Goal: Task Accomplishment & Management: Use online tool/utility

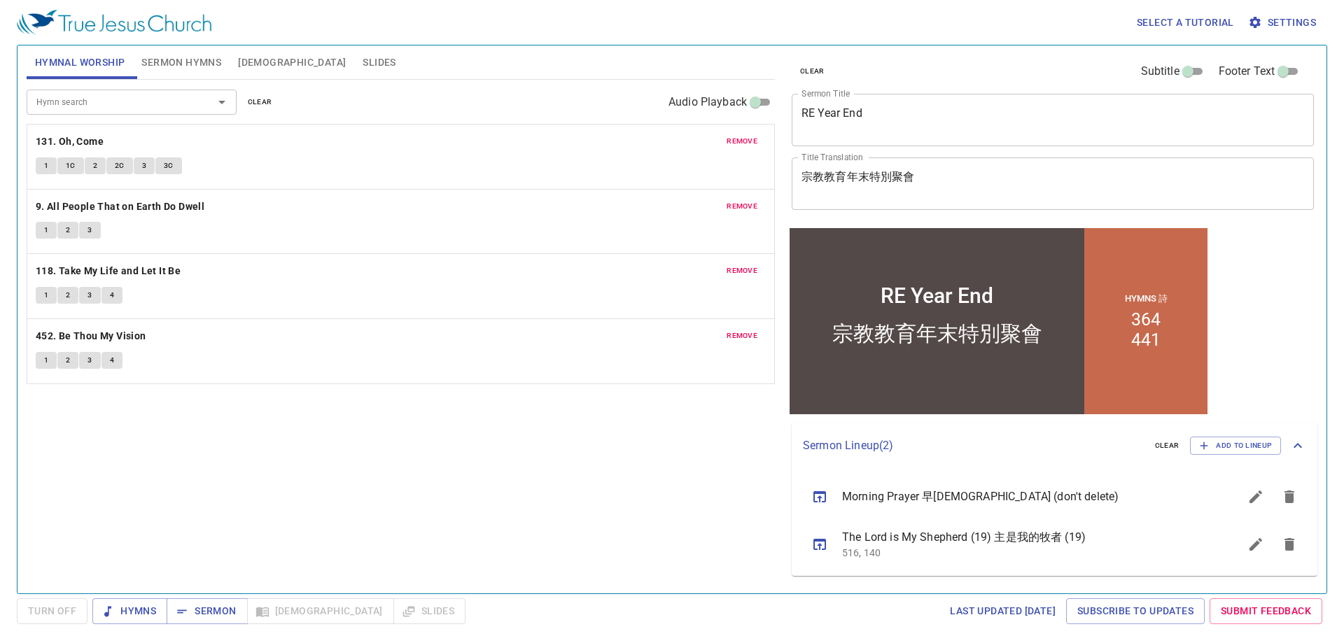
click at [946, 109] on textarea "RE Year End" at bounding box center [1053, 119] width 503 height 27
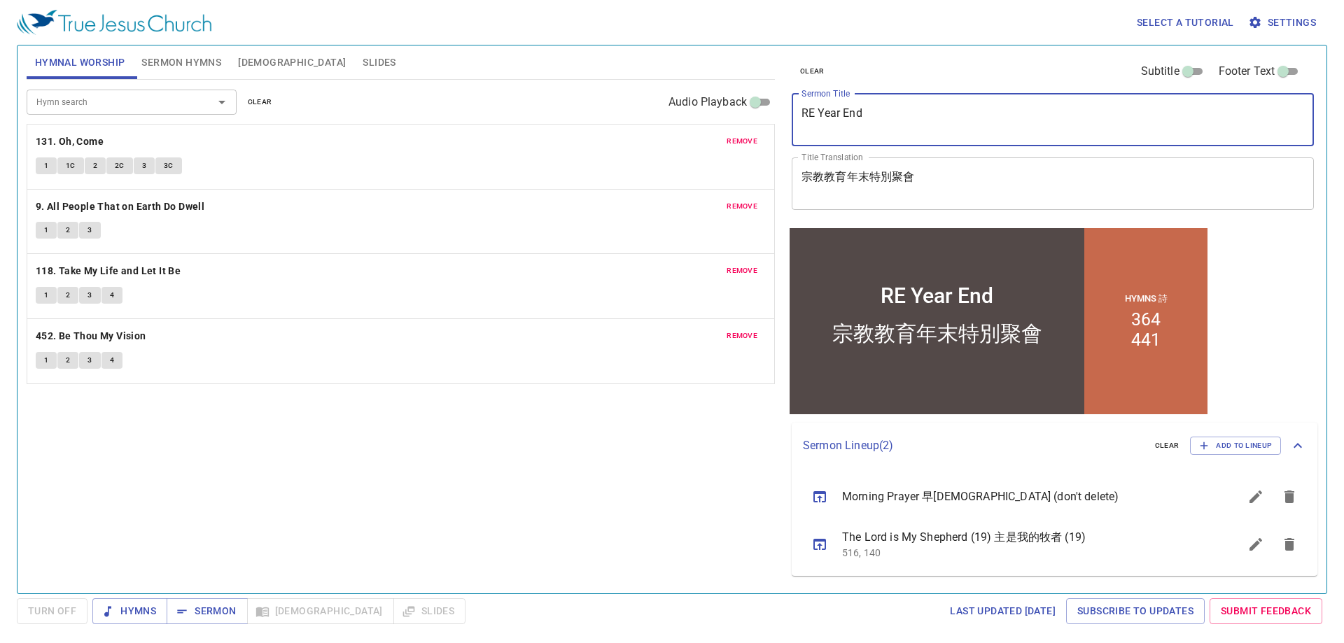
click at [946, 109] on textarea "RE Year End" at bounding box center [1053, 119] width 503 height 27
click at [999, 186] on textarea "宗教教育年末特別聚會" at bounding box center [1053, 183] width 503 height 27
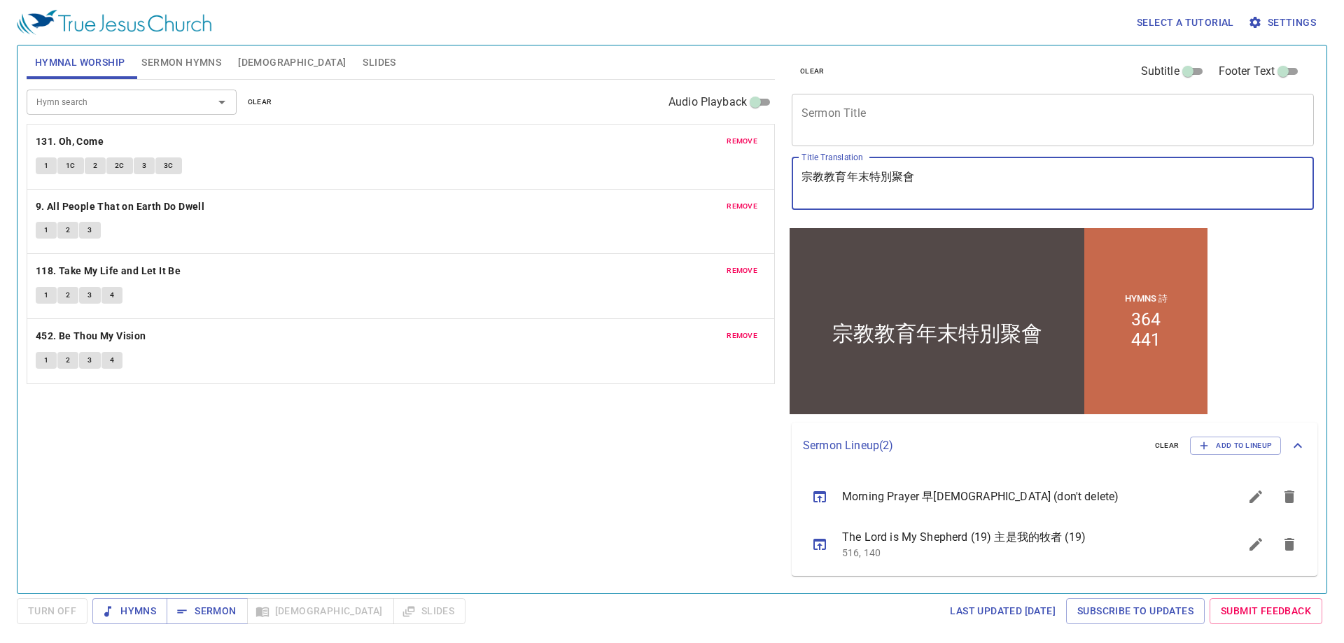
click at [999, 186] on textarea "宗教教育年末特別聚會" at bounding box center [1053, 183] width 503 height 27
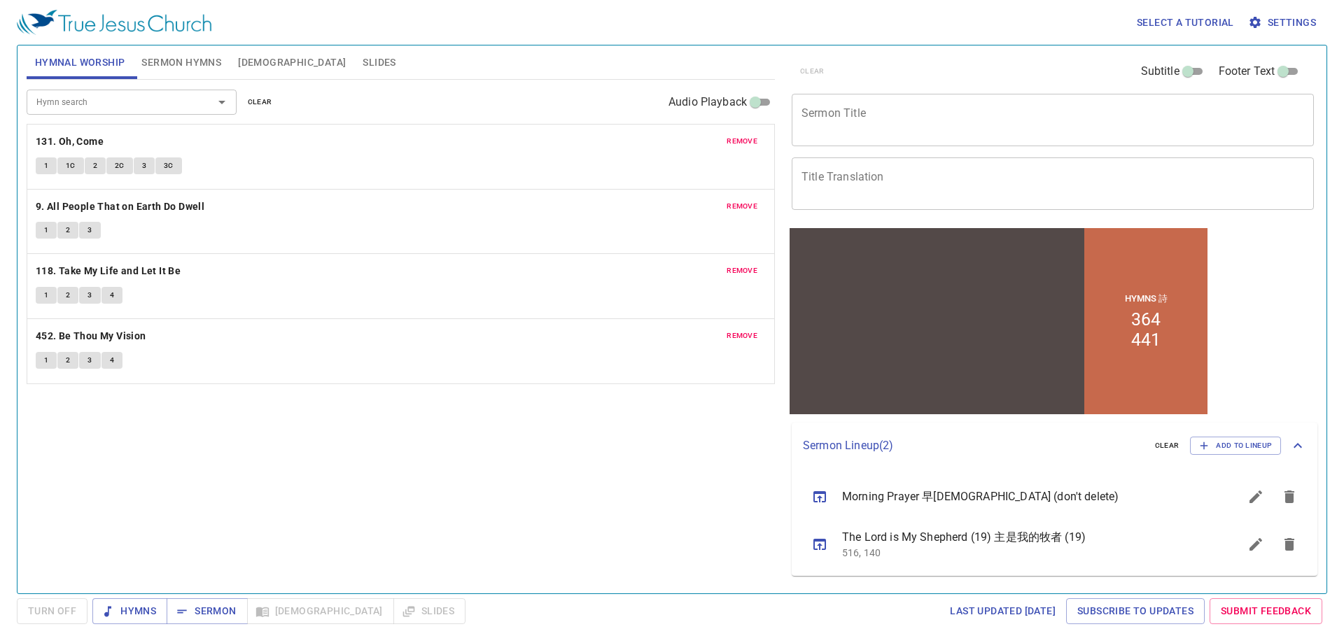
drag, startPoint x: 896, startPoint y: 192, endPoint x: 873, endPoint y: 190, distance: 23.1
click at [891, 190] on textarea "Title Translation" at bounding box center [1053, 183] width 503 height 27
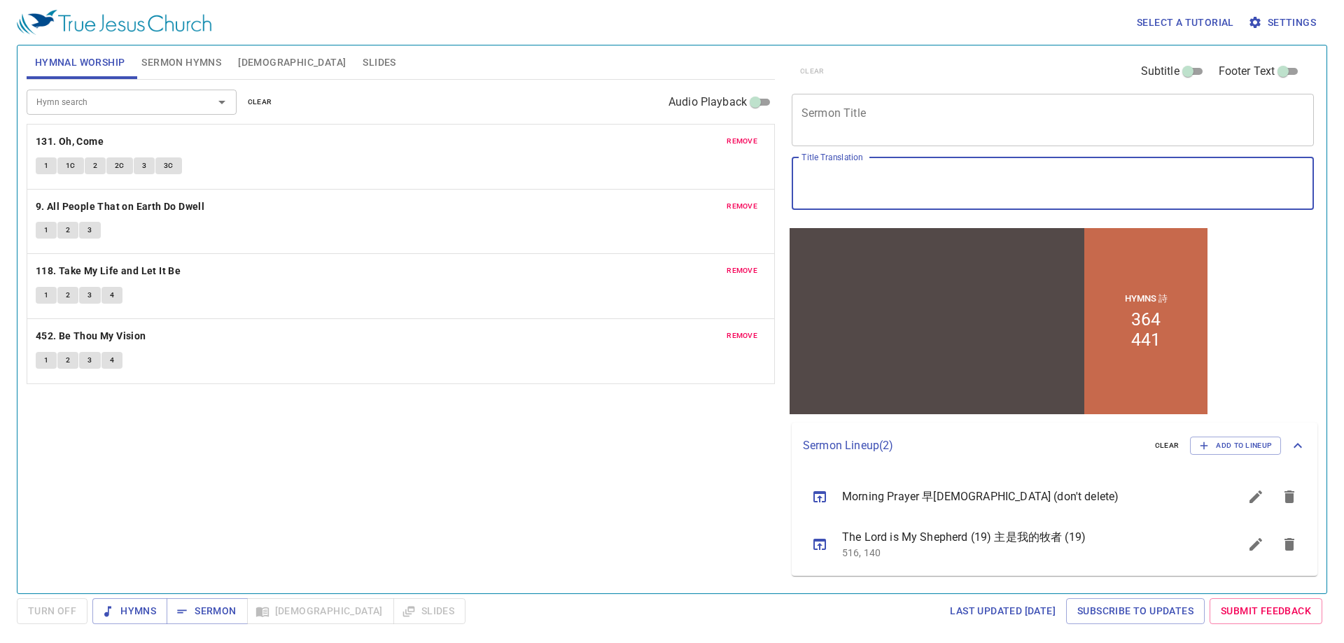
click at [928, 195] on textarea "Title Translation" at bounding box center [1053, 183] width 503 height 27
type textarea "四活物的行動"
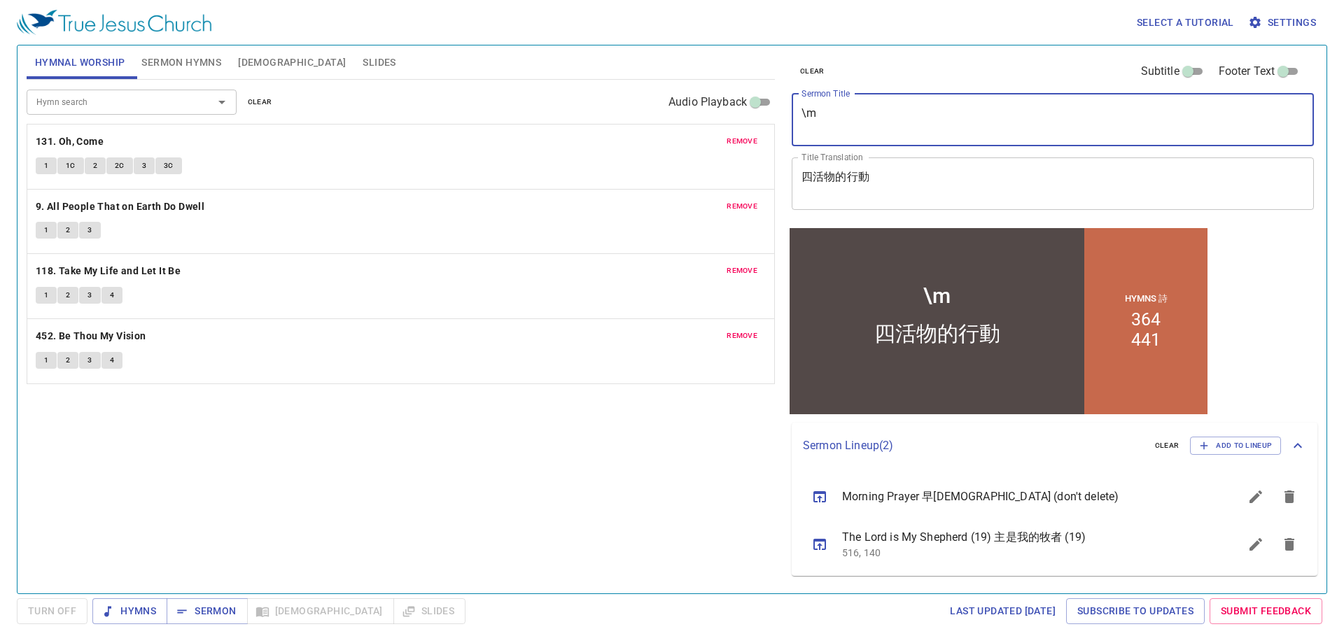
type textarea "\"
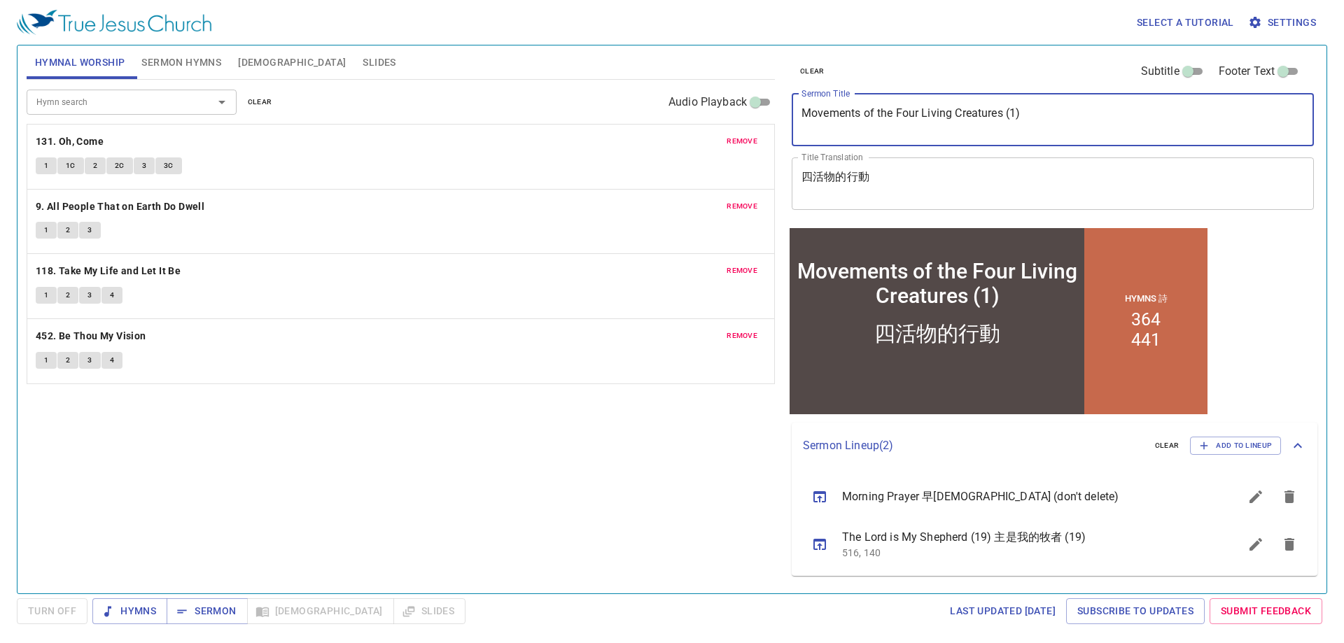
type textarea "Movements of the Four Living Creatures (1)"
click at [924, 186] on textarea "四活物的行動" at bounding box center [1053, 183] width 503 height 27
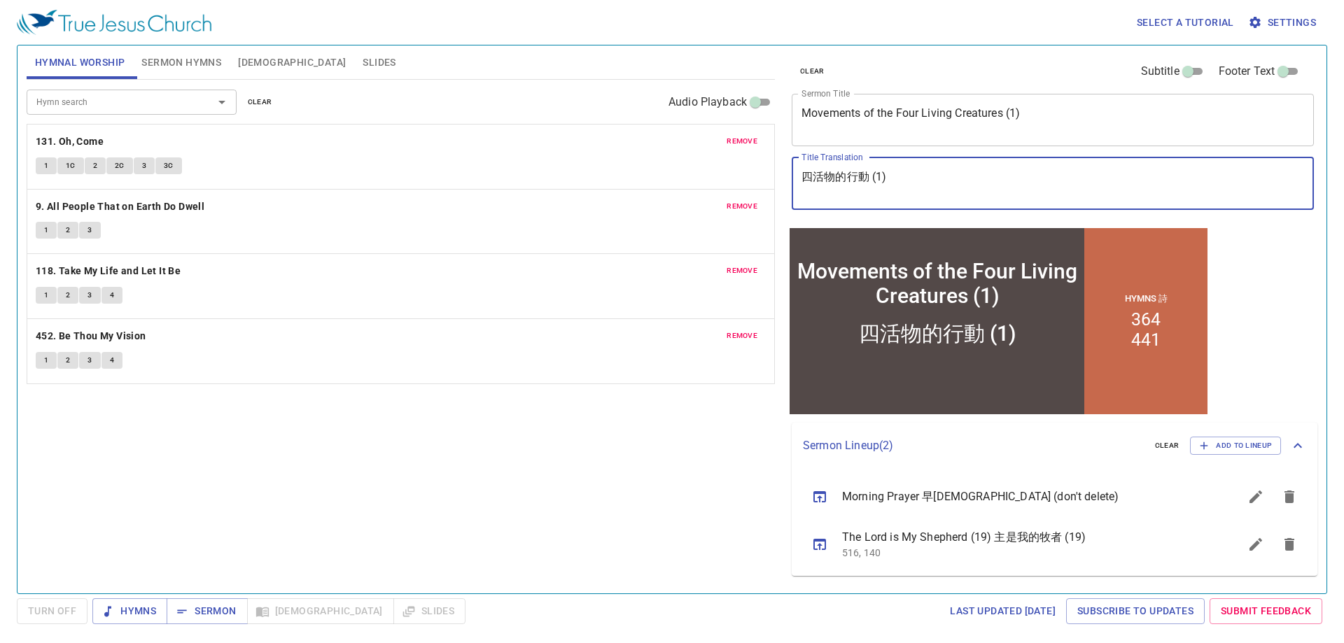
type textarea "四活物的行動 (1)"
click at [185, 58] on span "Sermon Hymns" at bounding box center [181, 63] width 80 height 18
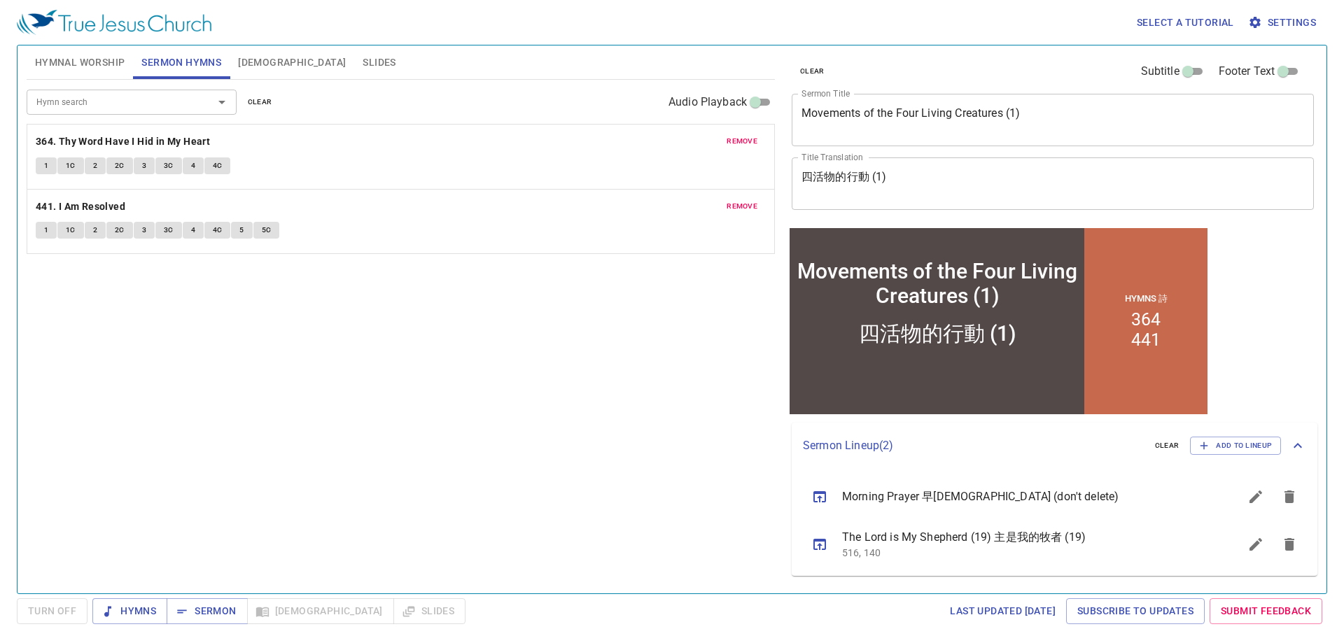
click at [104, 64] on span "Hymnal Worship" at bounding box center [80, 63] width 90 height 18
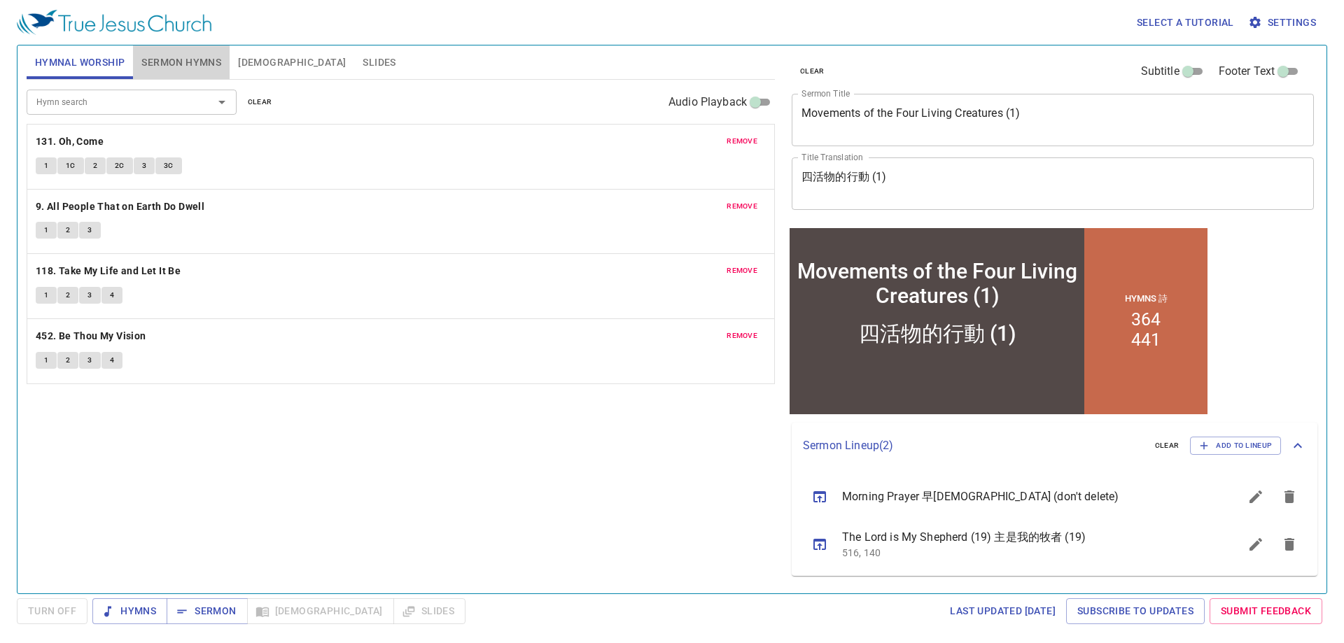
click at [174, 60] on span "Sermon Hymns" at bounding box center [181, 63] width 80 height 18
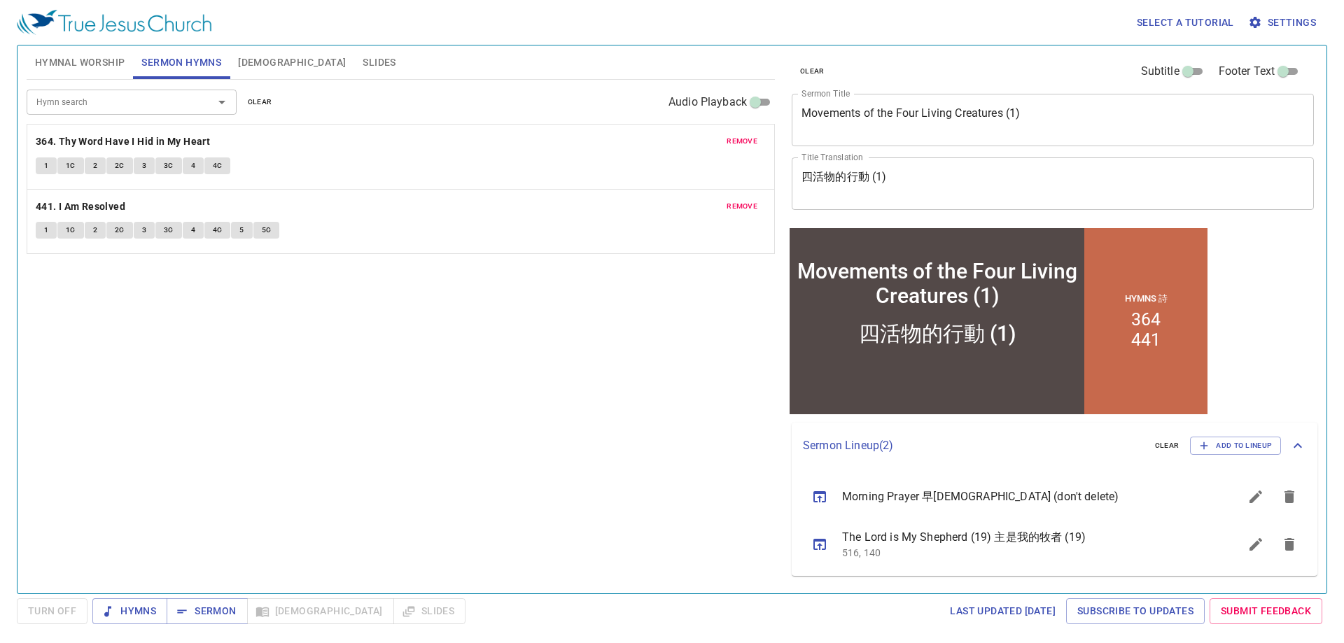
click at [259, 99] on span "clear" at bounding box center [260, 102] width 25 height 13
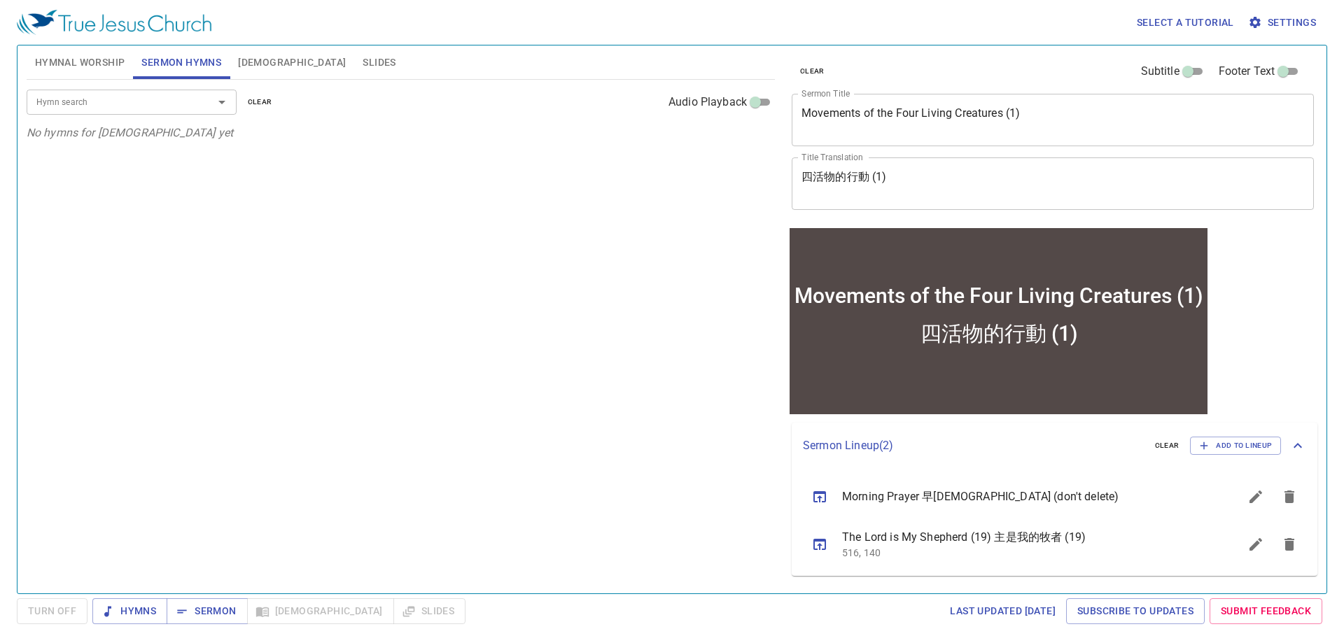
click at [165, 96] on input "Hymn search" at bounding box center [111, 102] width 160 height 16
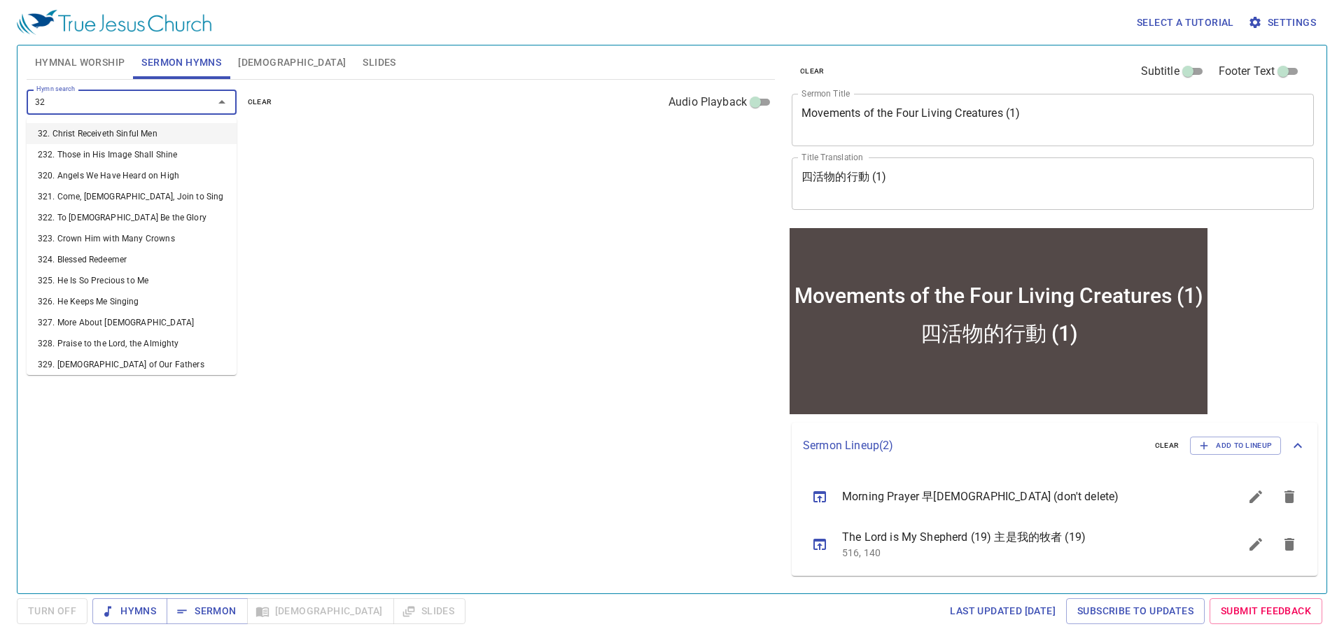
type input "320"
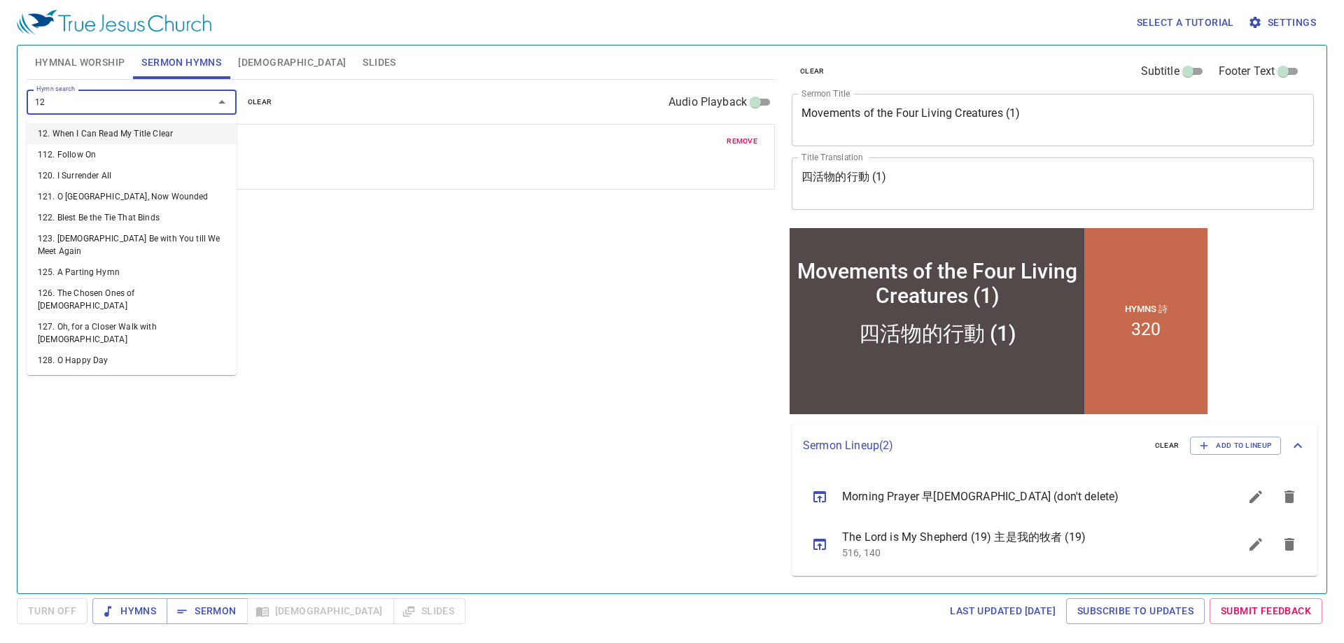
type input "126"
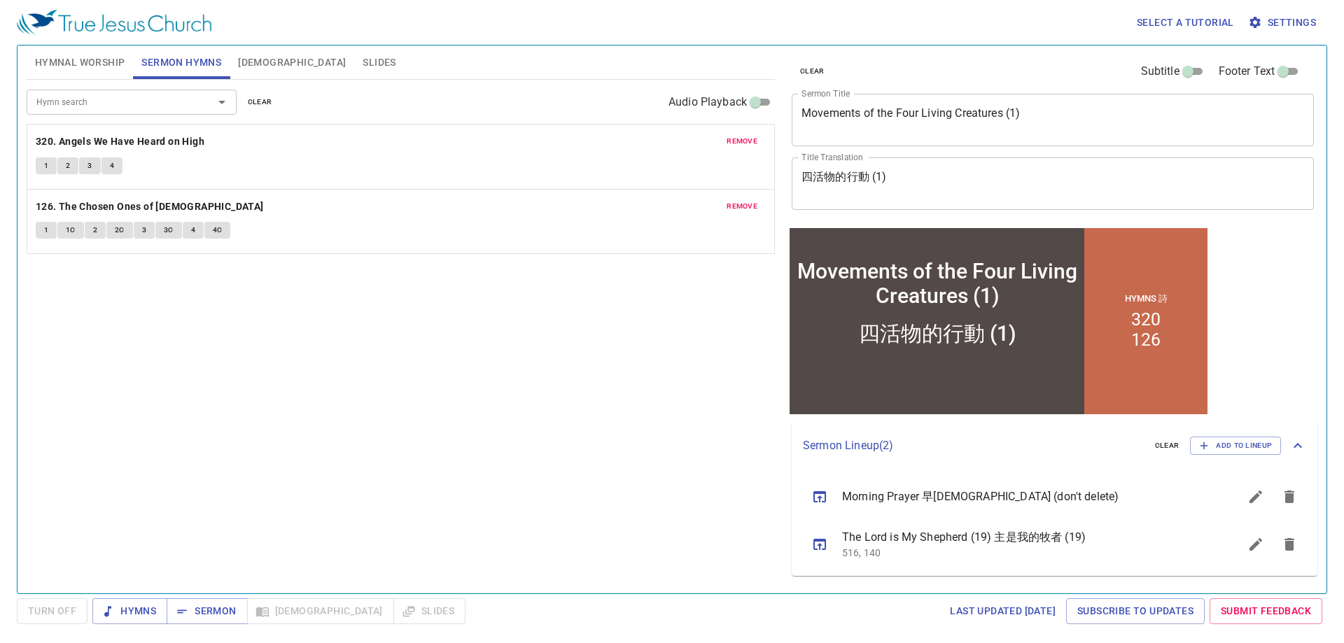
click at [567, 335] on div "Hymn search Hymn search clear Audio Playback remove 320. Angels We Have Heard o…" at bounding box center [401, 331] width 748 height 502
click at [292, 350] on div "Hymn search Hymn search clear Audio Playback remove 320. Angels We Have Heard o…" at bounding box center [401, 331] width 748 height 502
click at [510, 375] on div "Hymn search Hymn search clear Audio Playback remove 320. Angels We Have Heard o…" at bounding box center [401, 331] width 748 height 502
click at [453, 373] on div "Hymn search Hymn search clear Audio Playback remove 320. Angels We Have Heard o…" at bounding box center [401, 331] width 748 height 502
click at [506, 498] on div "Hymn search Hymn search clear Audio Playback remove 320. Angels We Have Heard o…" at bounding box center [401, 331] width 748 height 502
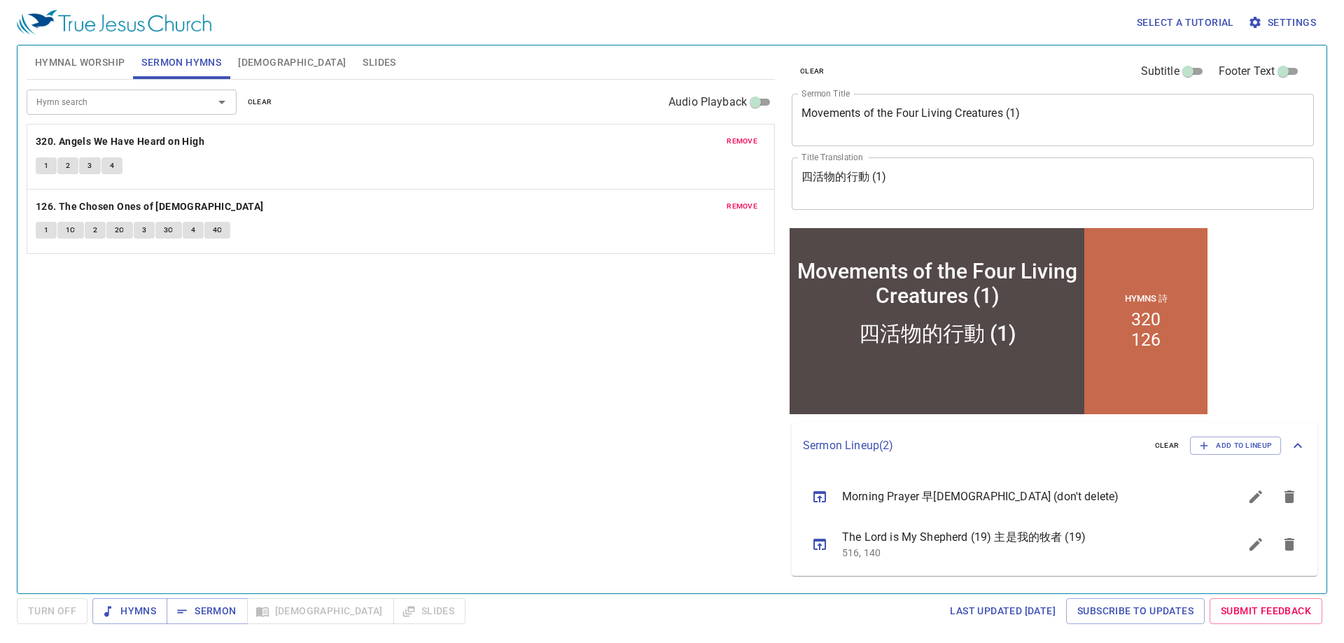
click at [354, 63] on button "Slides" at bounding box center [379, 63] width 50 height 34
click at [363, 63] on span "Slides" at bounding box center [379, 63] width 33 height 18
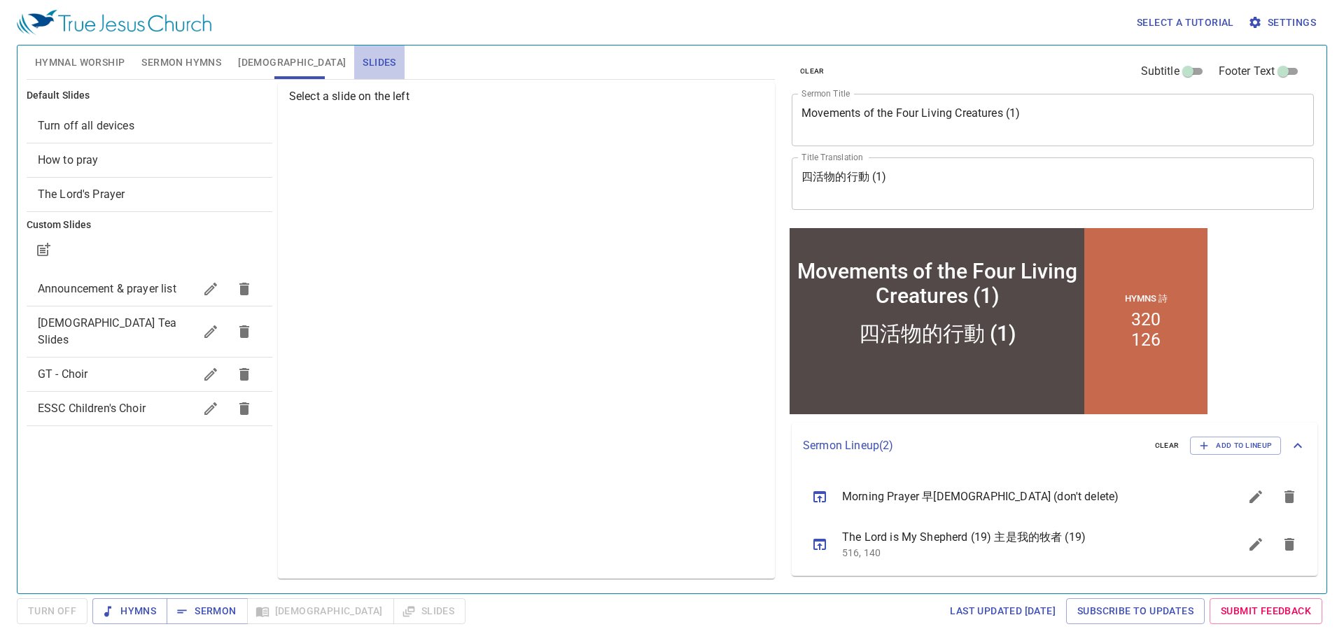
click at [363, 64] on span "Slides" at bounding box center [379, 63] width 33 height 18
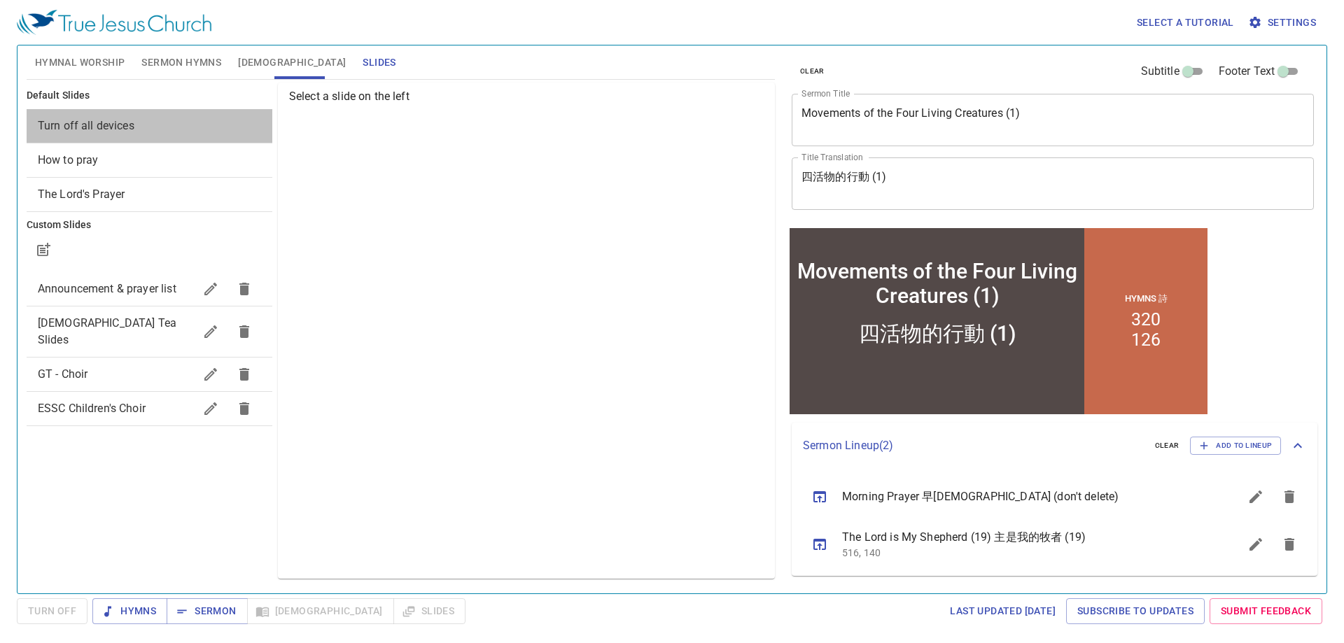
click at [152, 120] on span "Turn off all devices" at bounding box center [149, 126] width 223 height 17
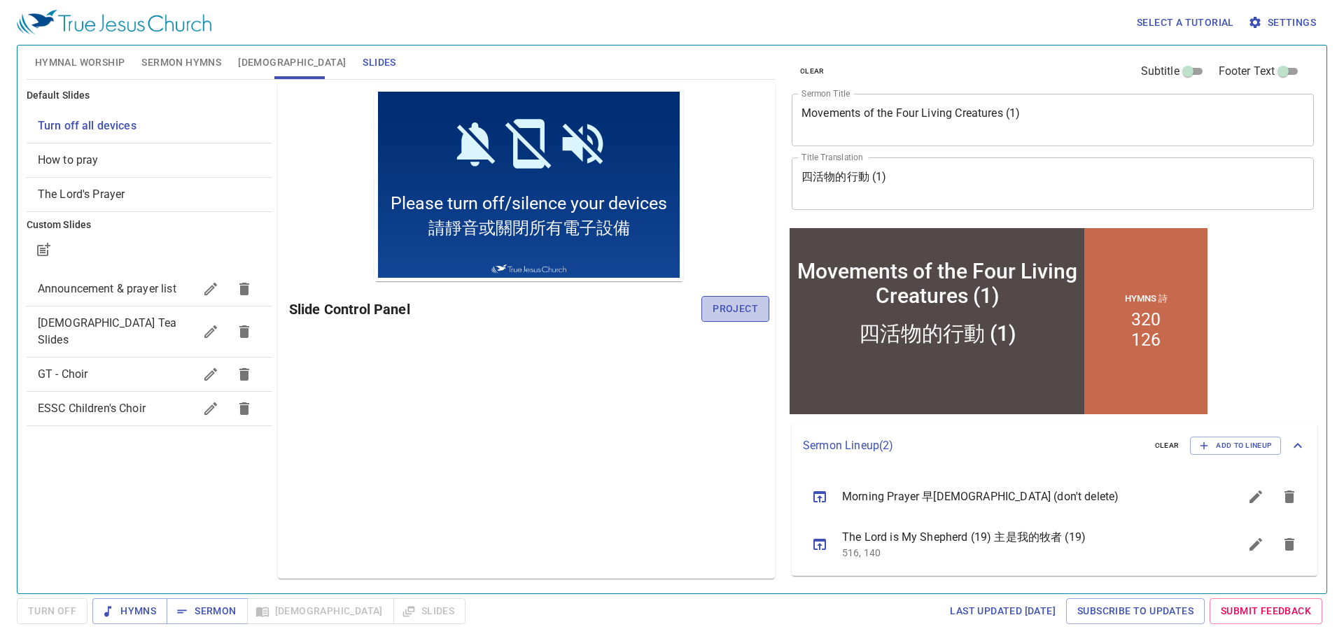
click at [717, 309] on span "Project" at bounding box center [736, 309] width 46 height 18
click at [382, 509] on div "Preview Only Slide Control Panel" at bounding box center [526, 331] width 497 height 496
click at [102, 54] on span "Hymnal Worship" at bounding box center [80, 63] width 90 height 18
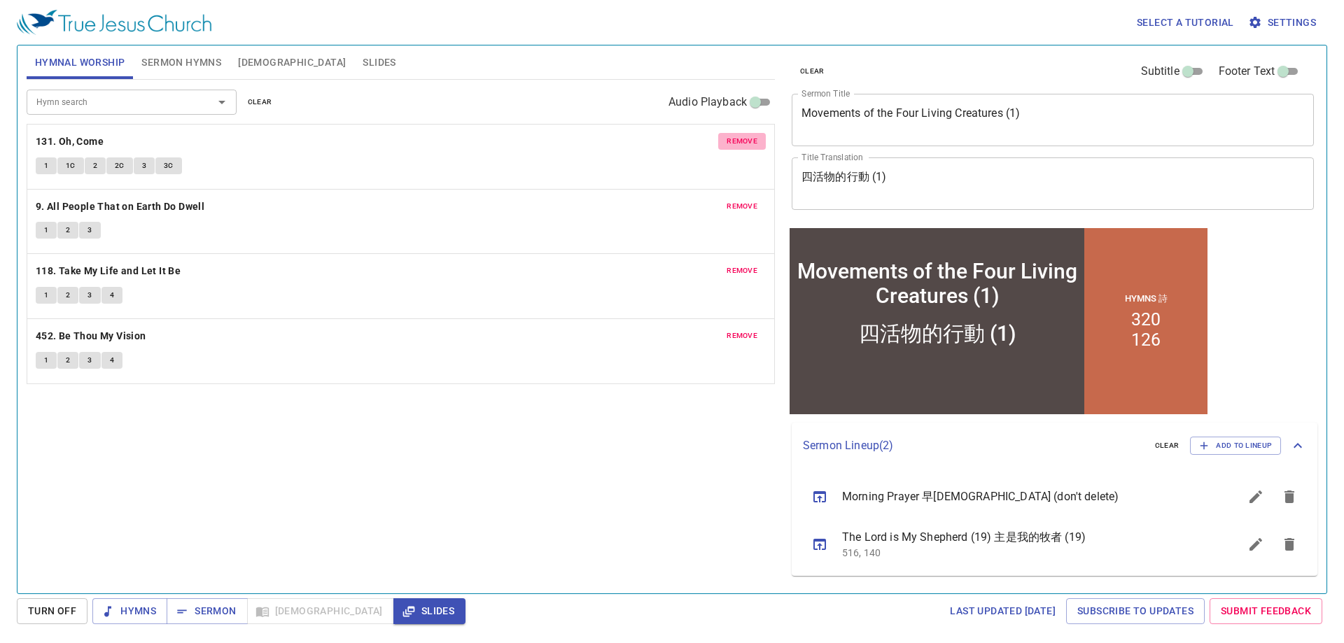
click at [734, 138] on span "remove" at bounding box center [742, 141] width 31 height 13
click at [734, 200] on span "remove" at bounding box center [742, 206] width 31 height 13
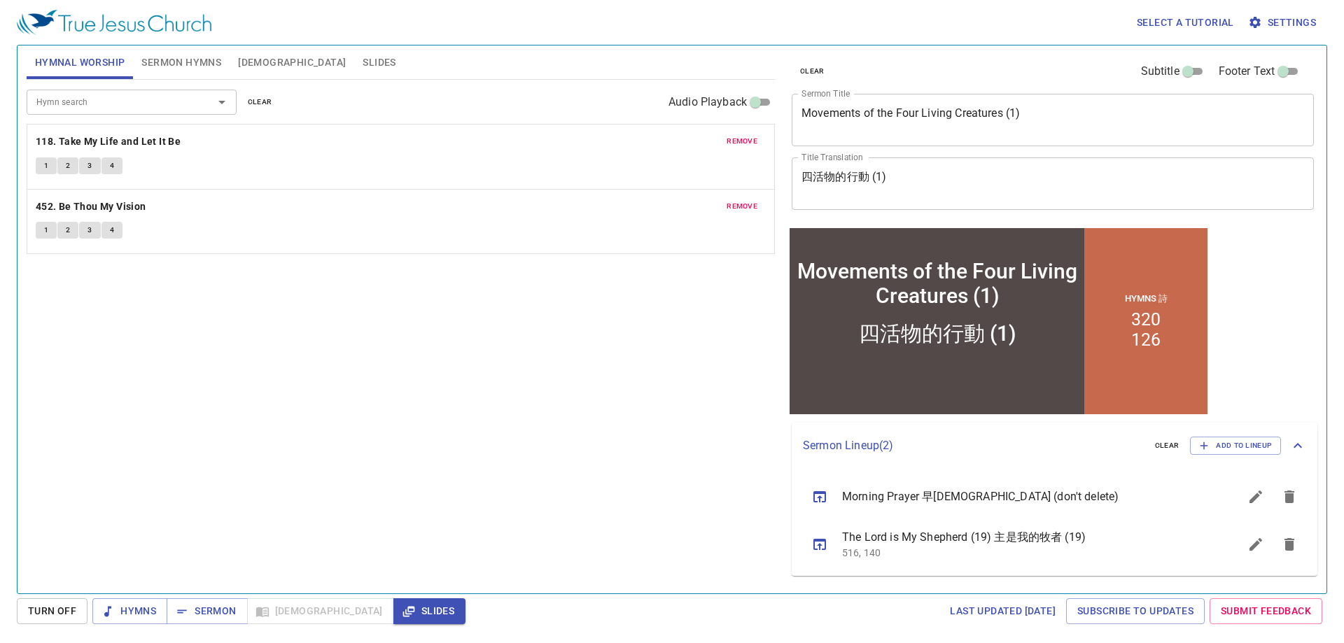
click at [734, 138] on span "remove" at bounding box center [742, 141] width 31 height 13
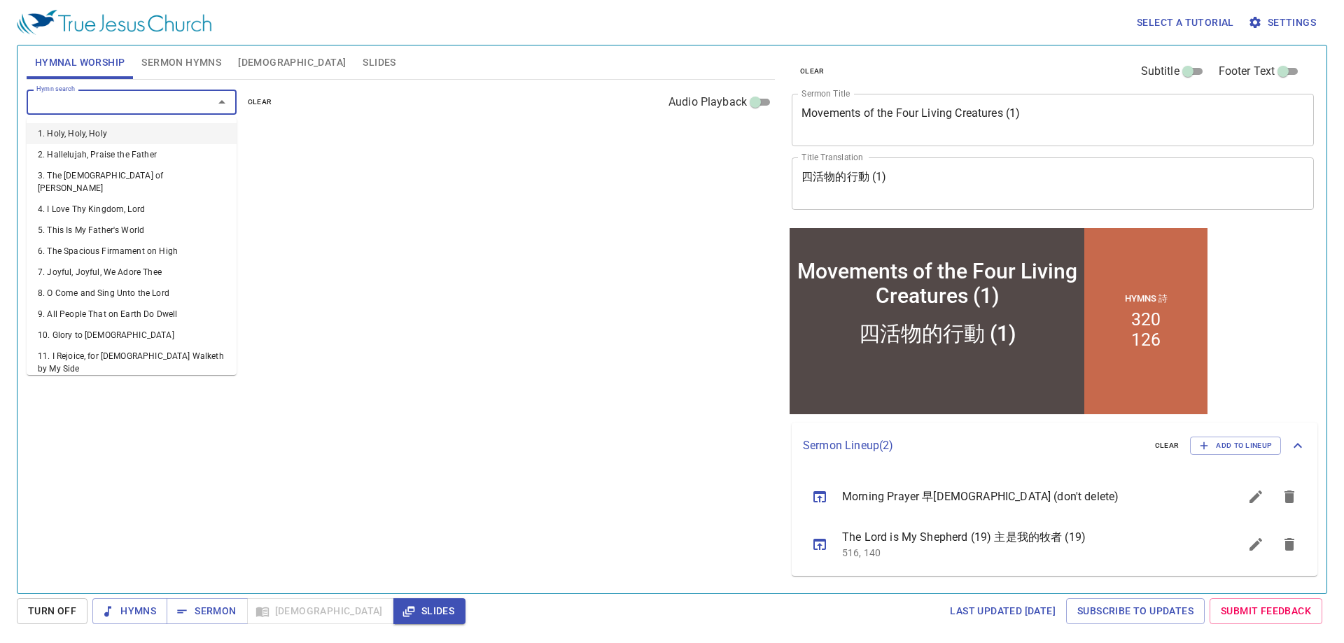
click at [168, 108] on input "Hymn search" at bounding box center [111, 102] width 160 height 16
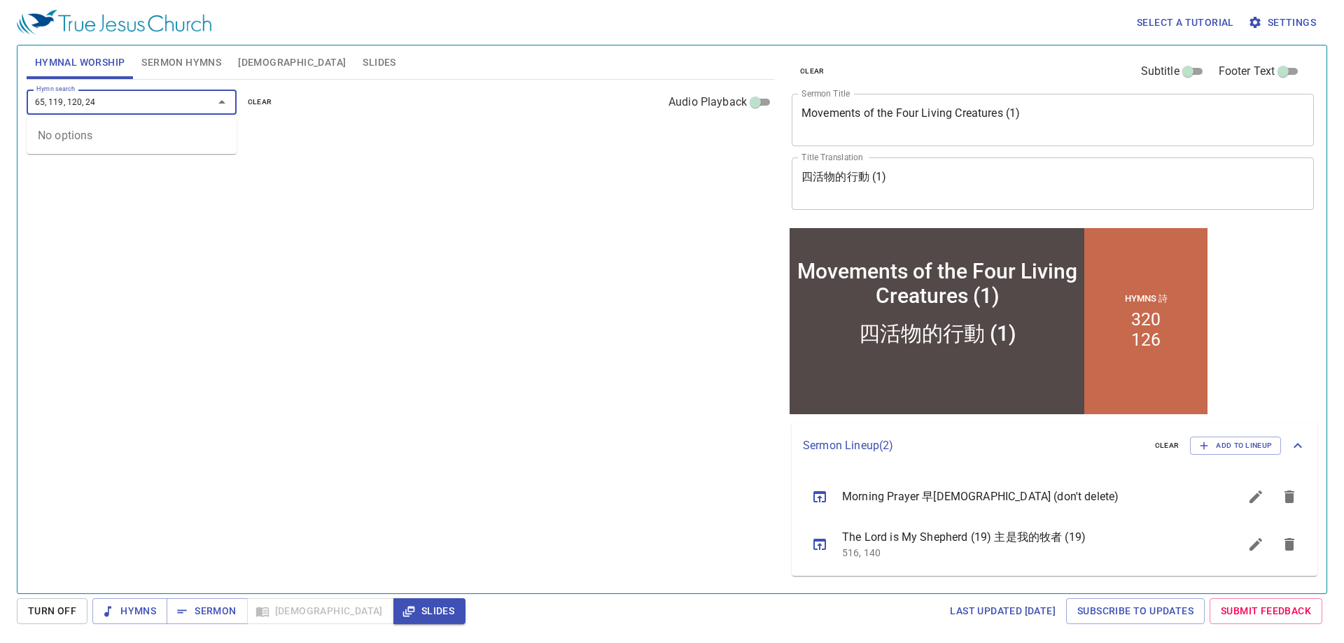
type input "65, 119, 120, 243"
click at [162, 99] on input "65, 119, 120, 243" at bounding box center [111, 102] width 160 height 16
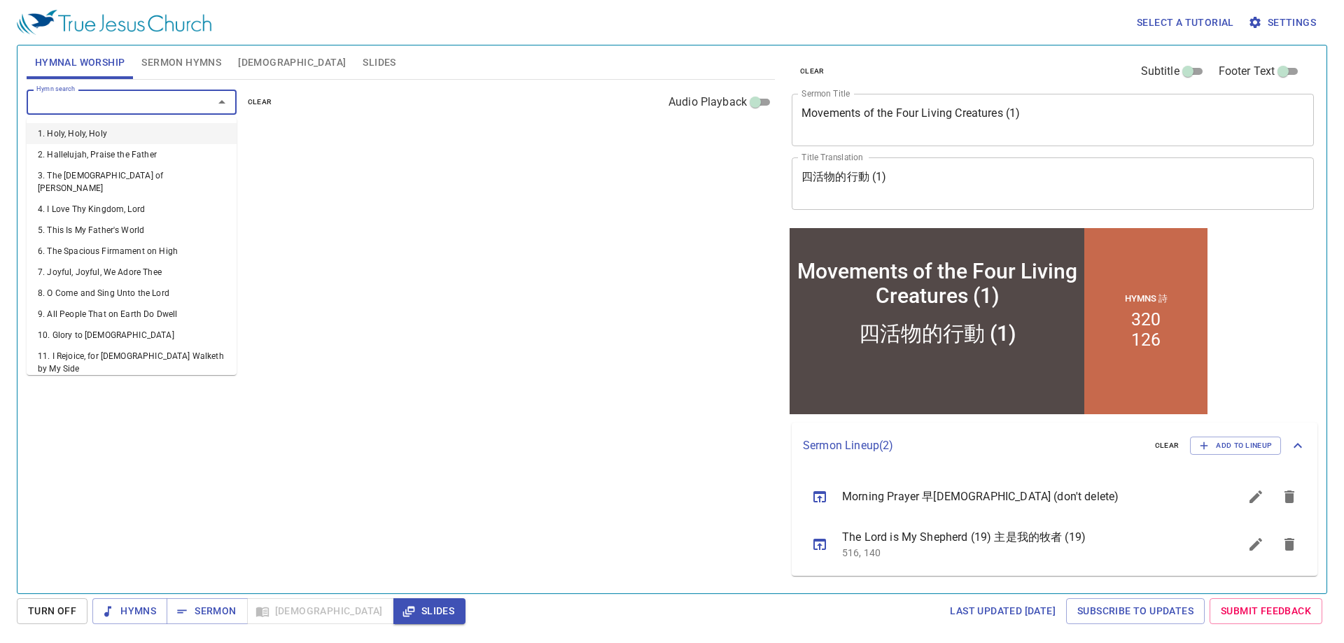
click at [89, 98] on input "Hymn search" at bounding box center [111, 102] width 160 height 16
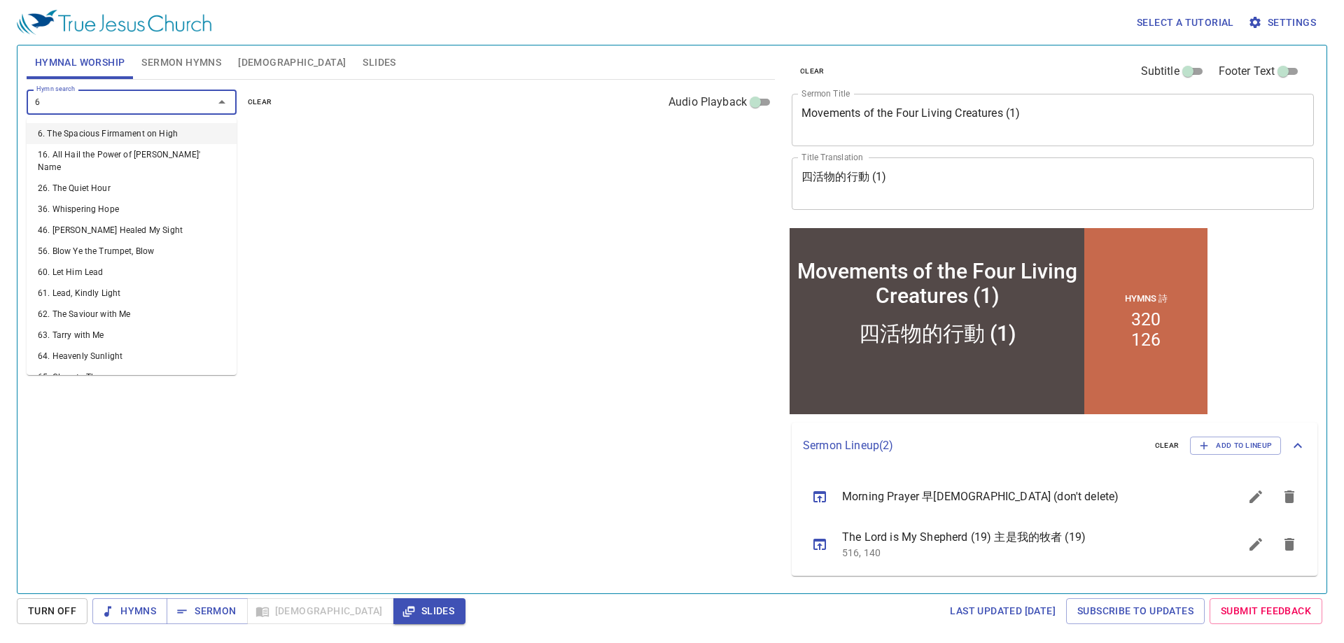
type input "65"
type input "119"
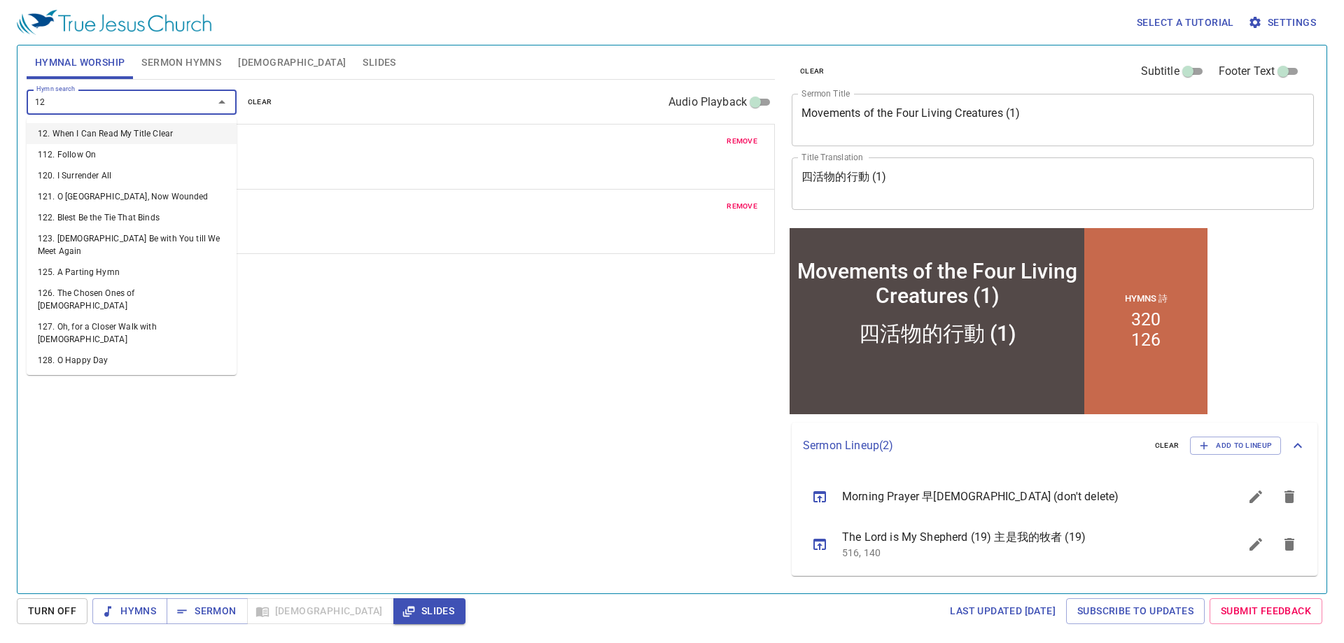
type input "120"
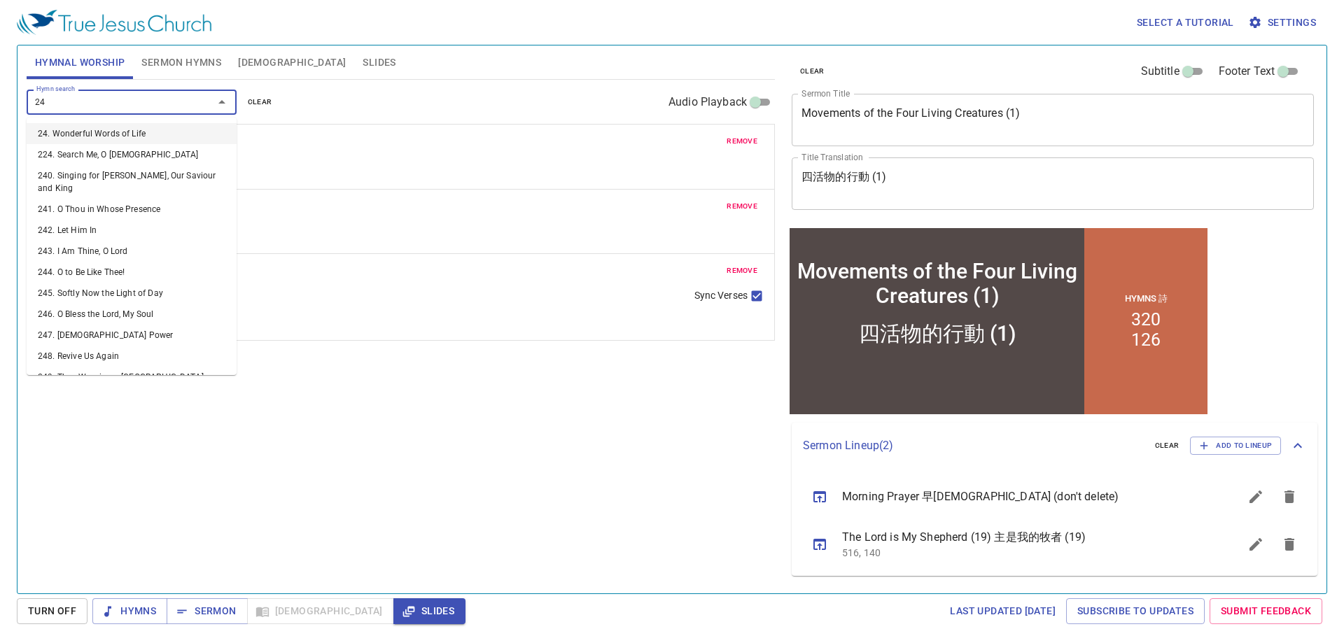
type input "243"
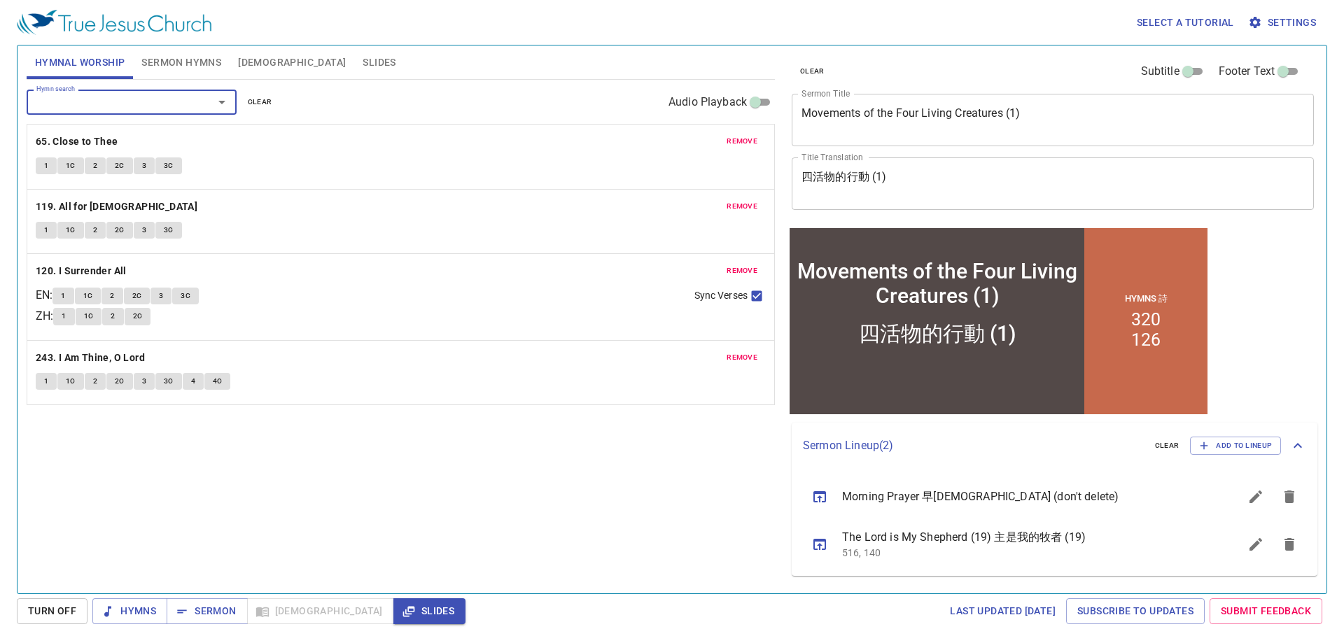
click at [207, 476] on div "Hymn search Hymn search clear Audio Playback remove 65. Close to Thee 1 1C 2 2C…" at bounding box center [401, 331] width 748 height 502
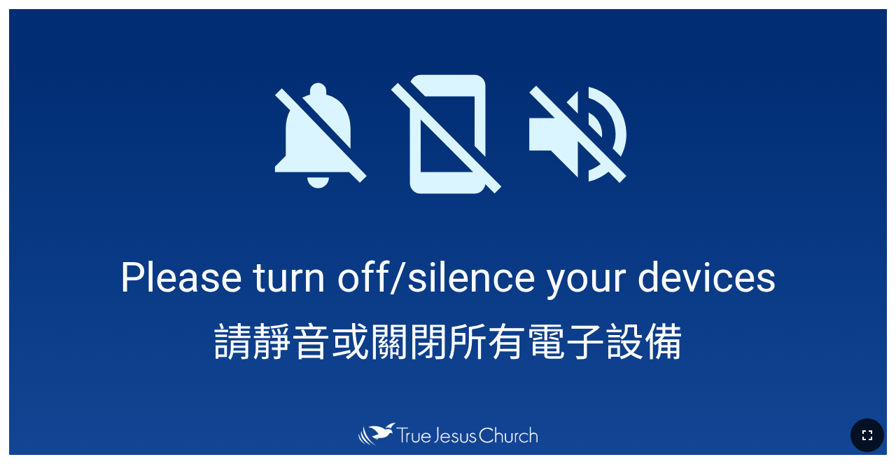
click at [865, 436] on icon "button" at bounding box center [867, 434] width 17 height 17
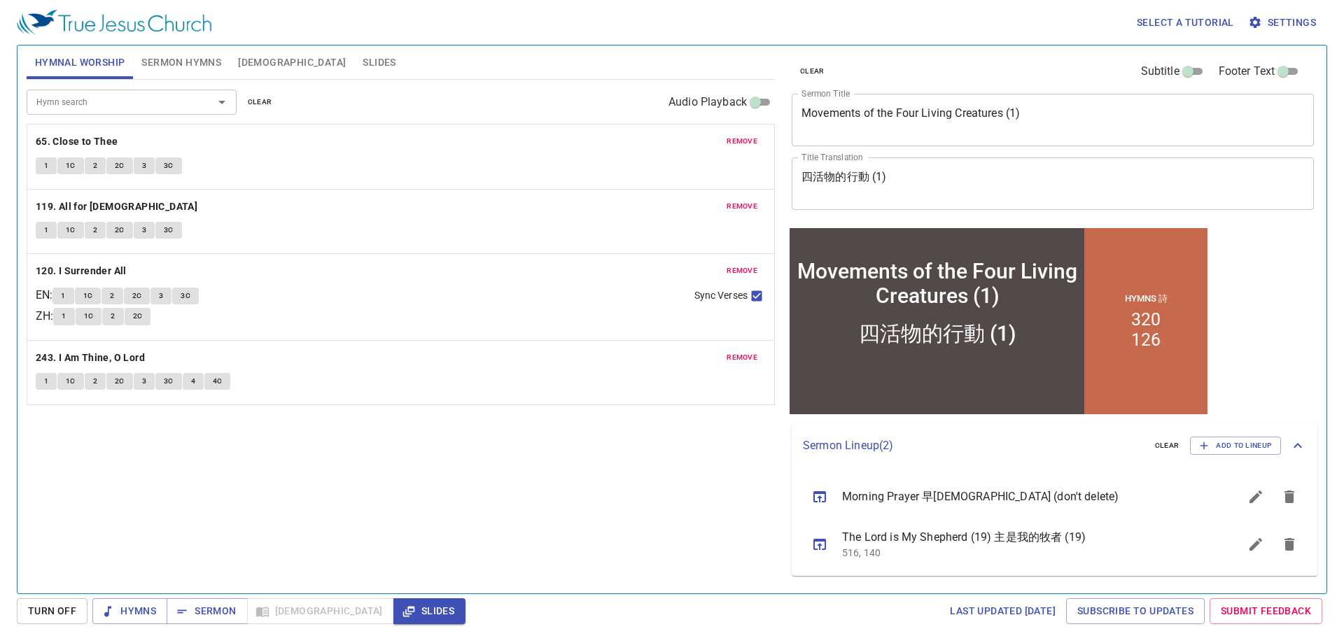
click at [225, 500] on div "Hymn search Hymn search clear Audio Playback remove 65. Close to Thee 1 1C 2 2C…" at bounding box center [401, 331] width 748 height 502
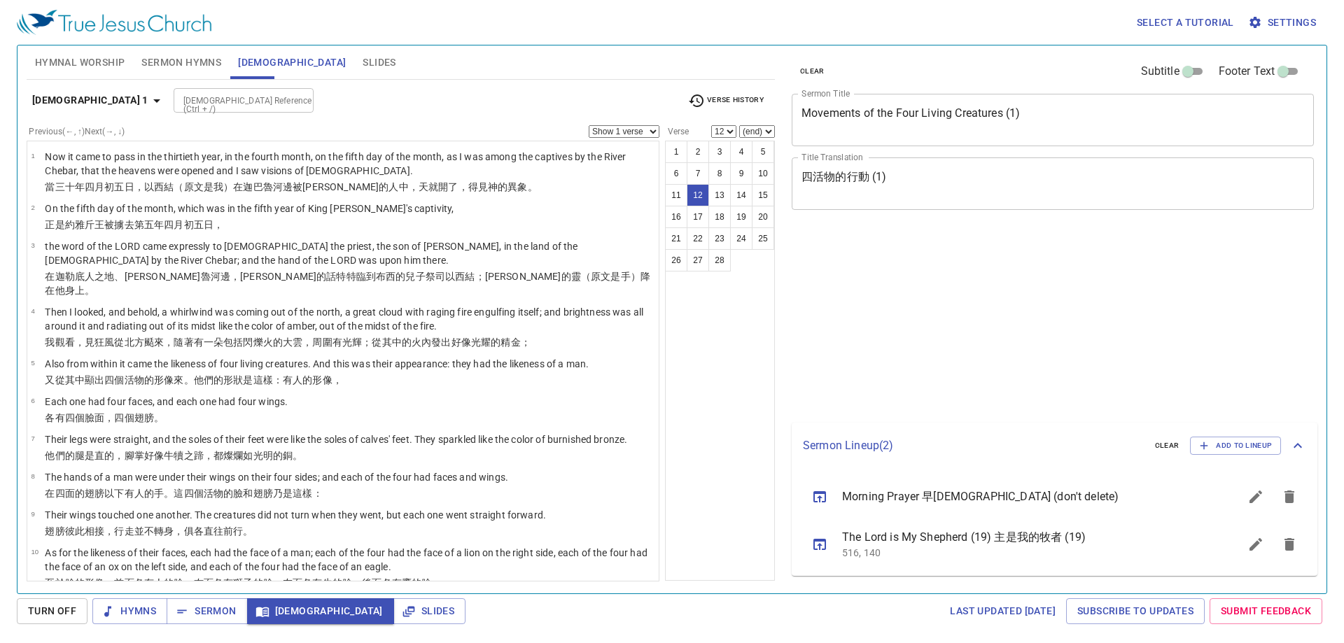
select select "12"
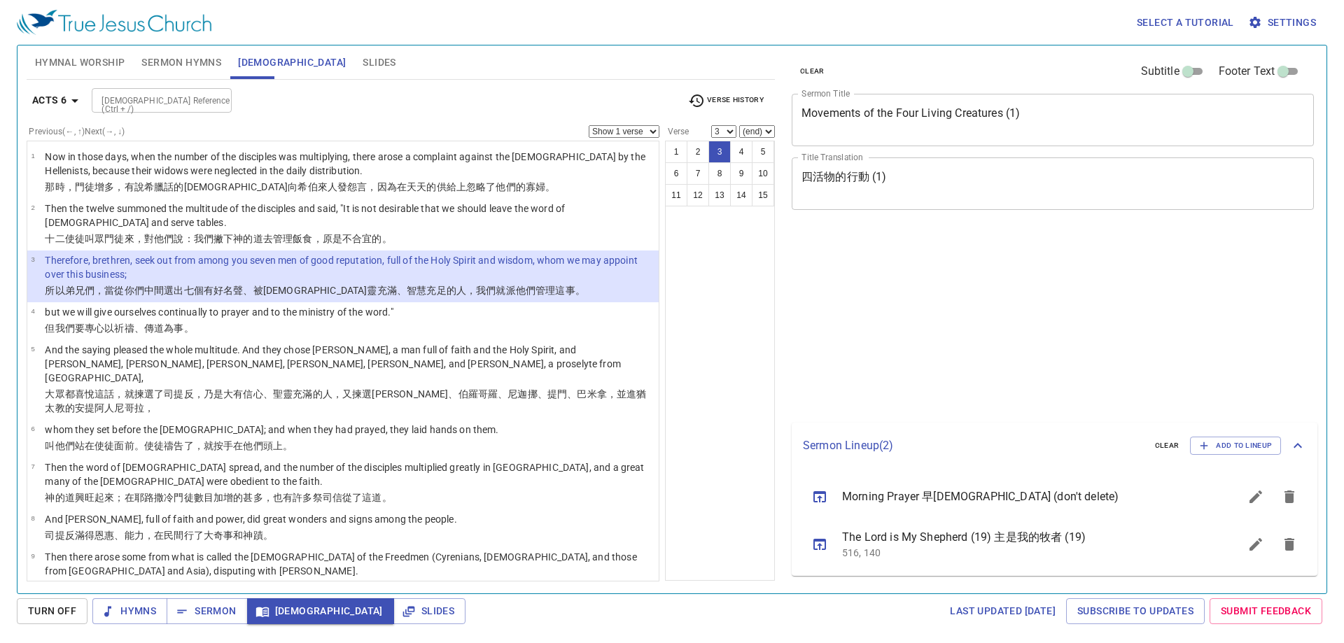
select select "3"
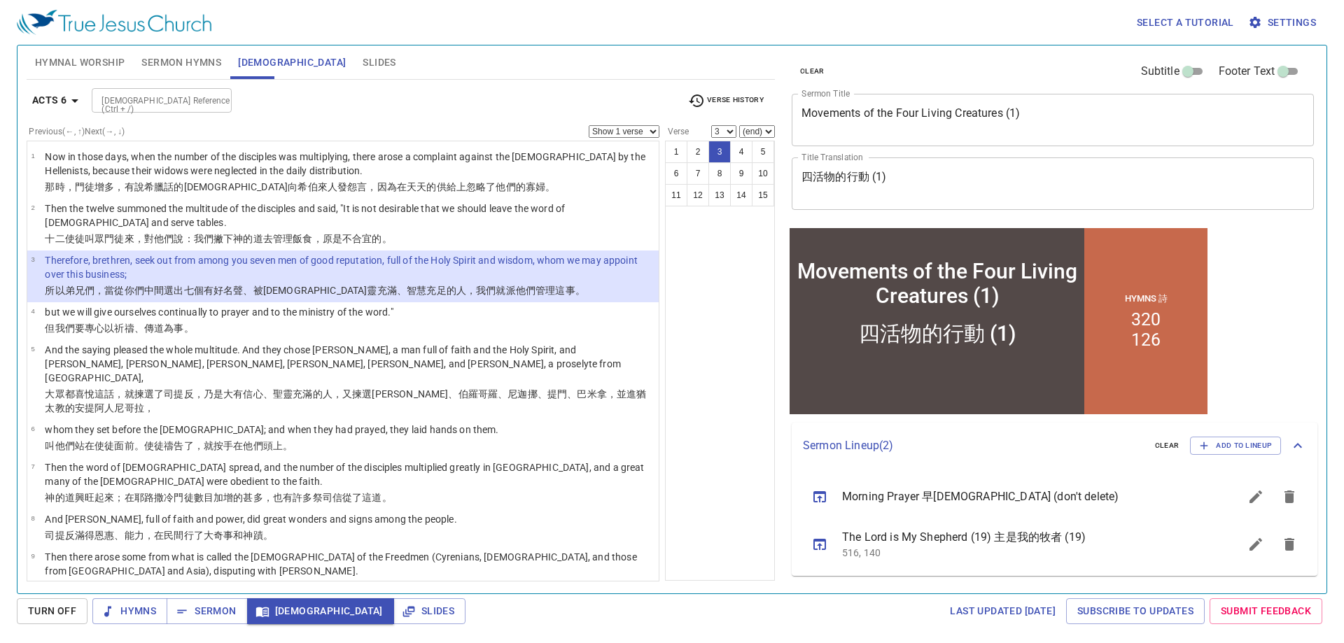
click at [711, 284] on div "1 2 3 4 5 6 7 8 9 10 11 12 13 14 15" at bounding box center [720, 361] width 110 height 440
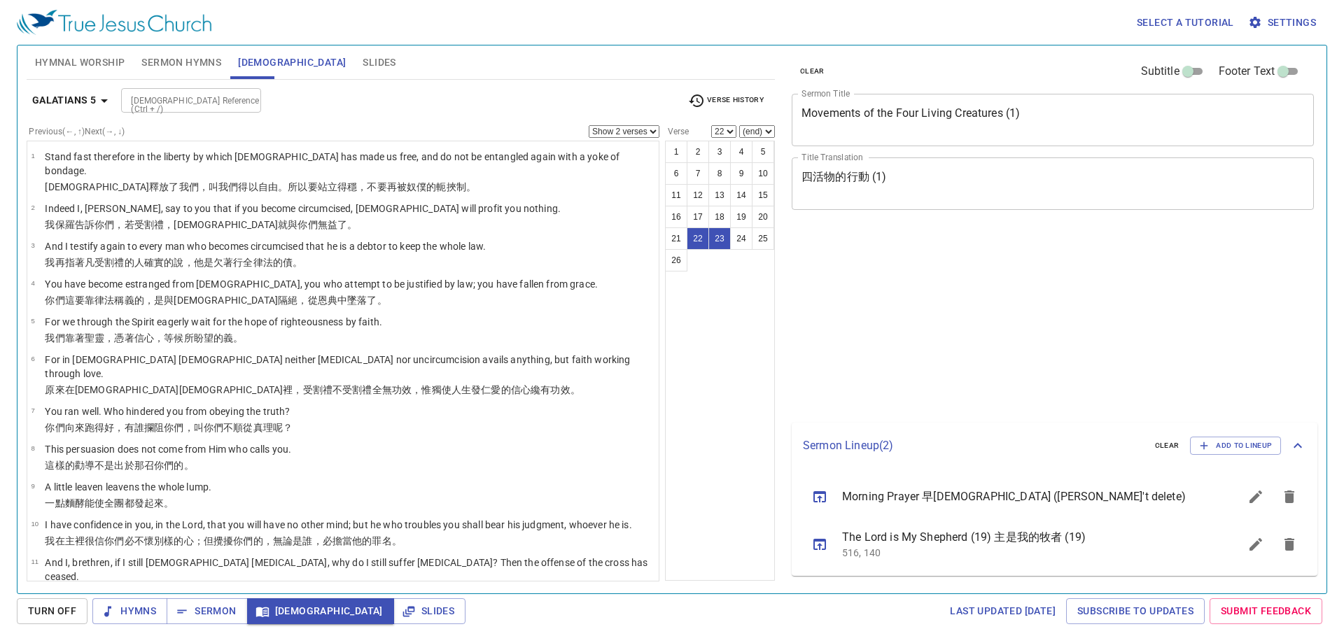
select select "2"
select select "22"
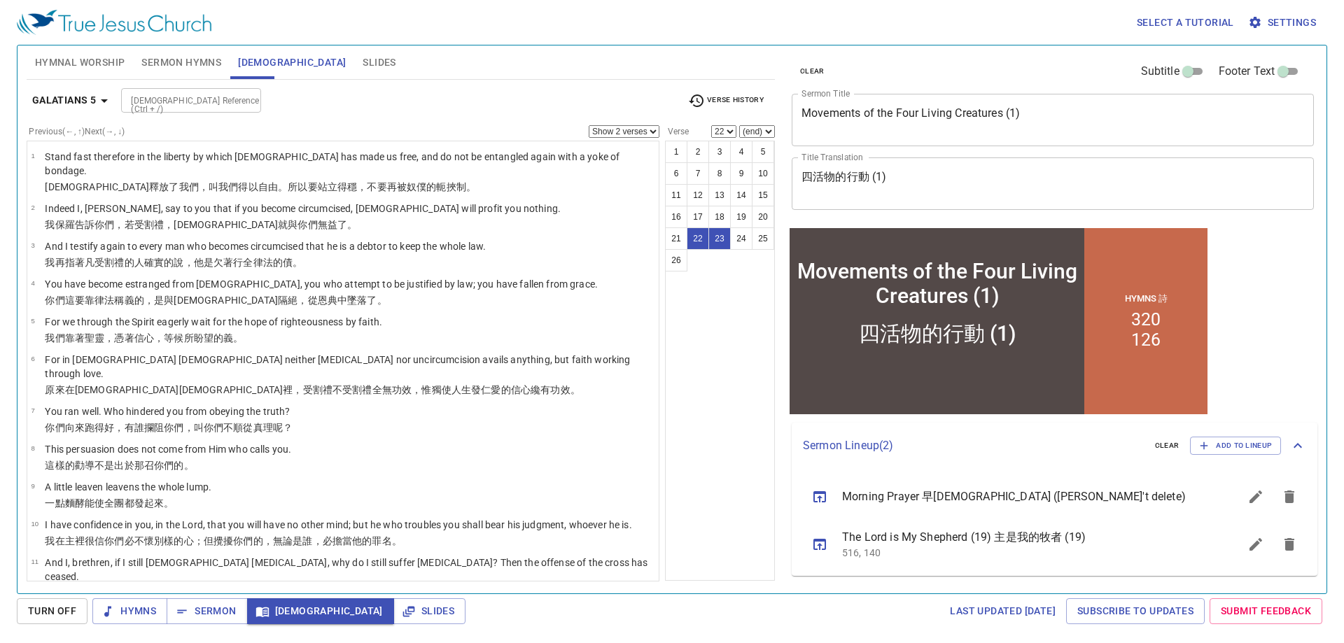
click at [415, 97] on div "Bible Reference (Ctrl + /) Bible Reference (Ctrl + /)" at bounding box center [398, 100] width 555 height 25
click at [76, 99] on b "Galatians 5" at bounding box center [64, 101] width 64 height 18
click at [0, 0] on div "Book Gen Ex Lev Num Deut Josh Judg Ruth 1 Sam 2 Sam 1 Kgs 2 Kgs 1 Chr 2 Chr Ezr…" at bounding box center [0, 0] width 0 height 0
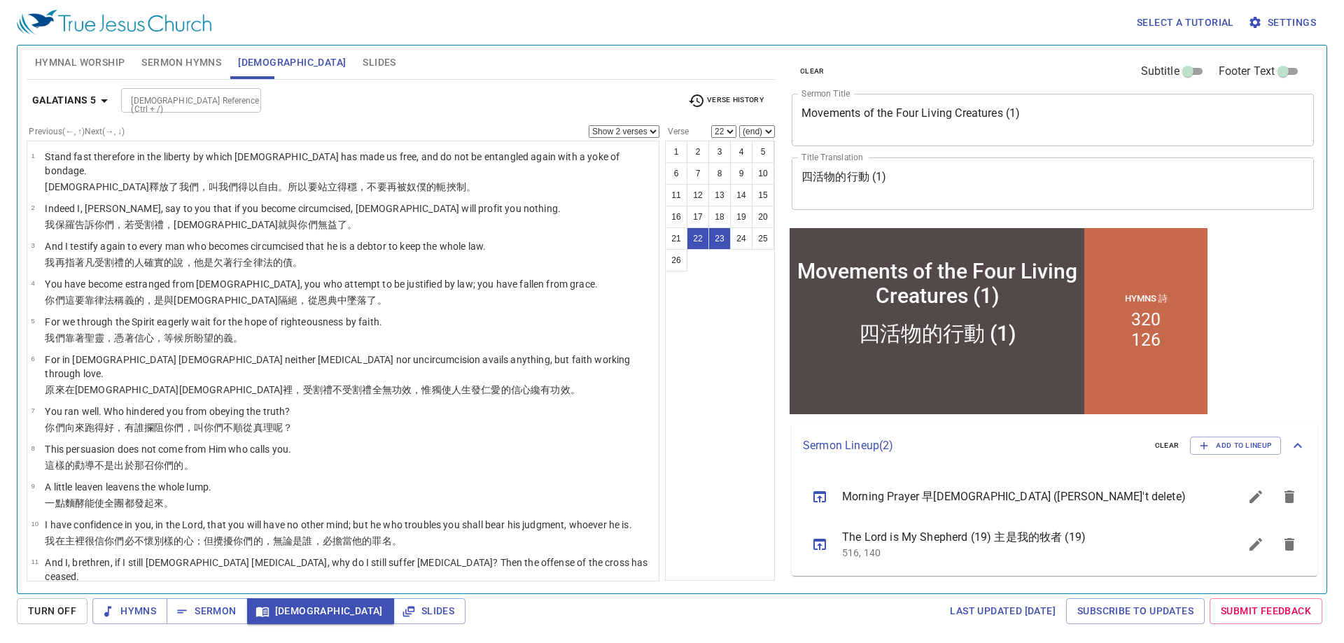
click at [0, 0] on div "Book Gen Ex Lev Num Deut Josh Judg Ruth 1 Sam 2 Sam 1 Kgs 2 Kgs 1 Chr 2 Chr Ezr…" at bounding box center [0, 0] width 0 height 0
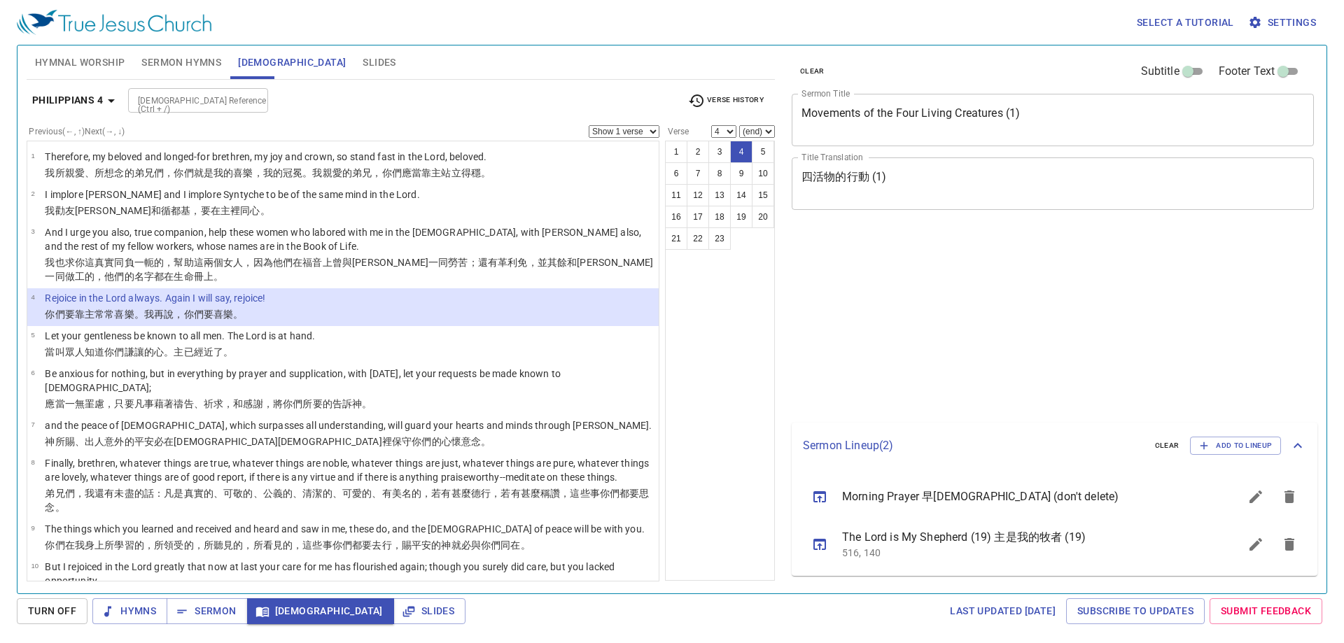
select select "4"
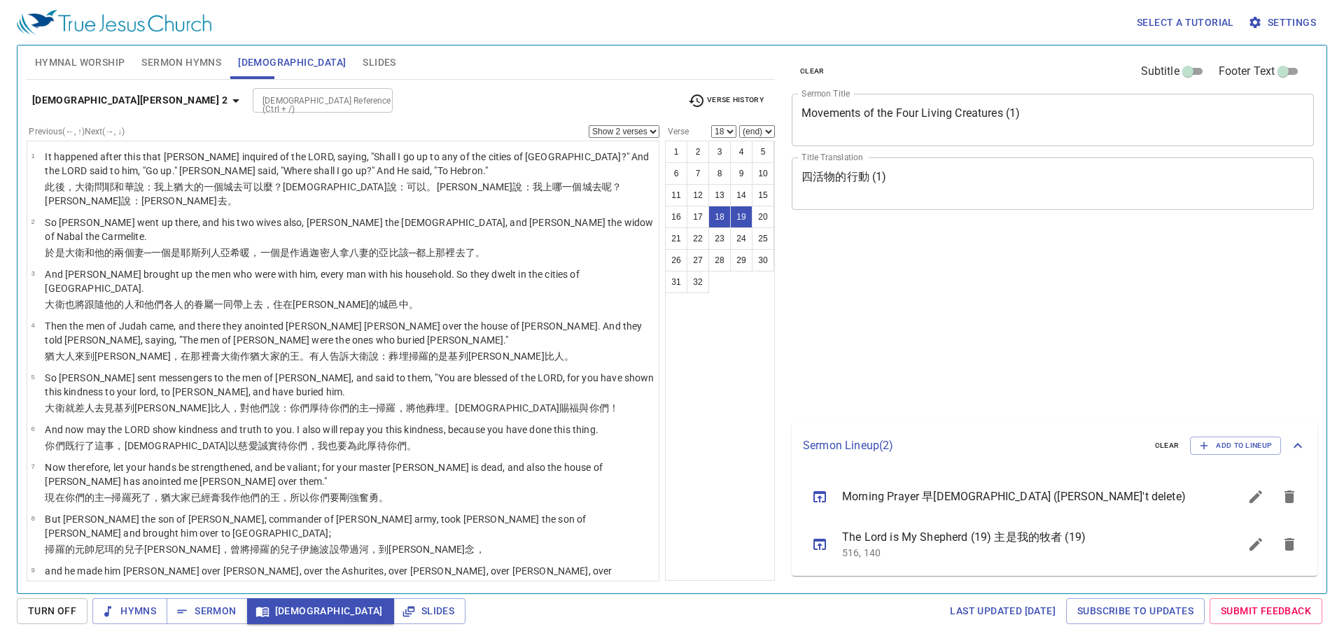
select select "2"
select select "18"
select select "23"
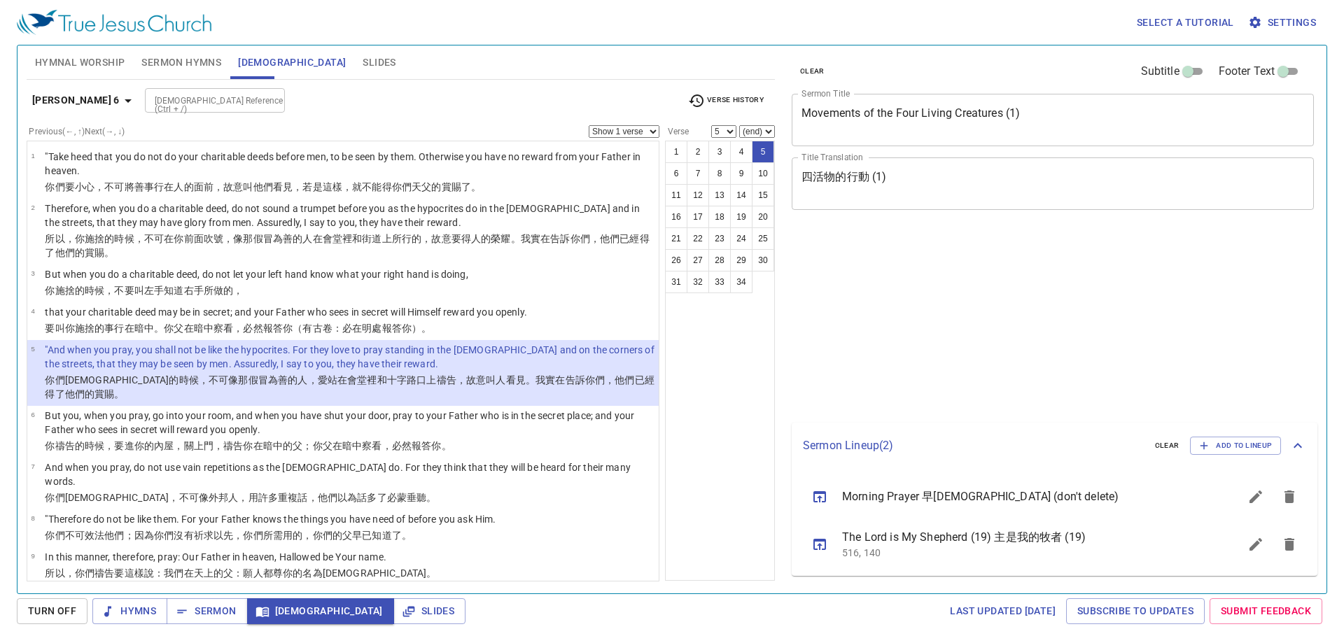
select select "5"
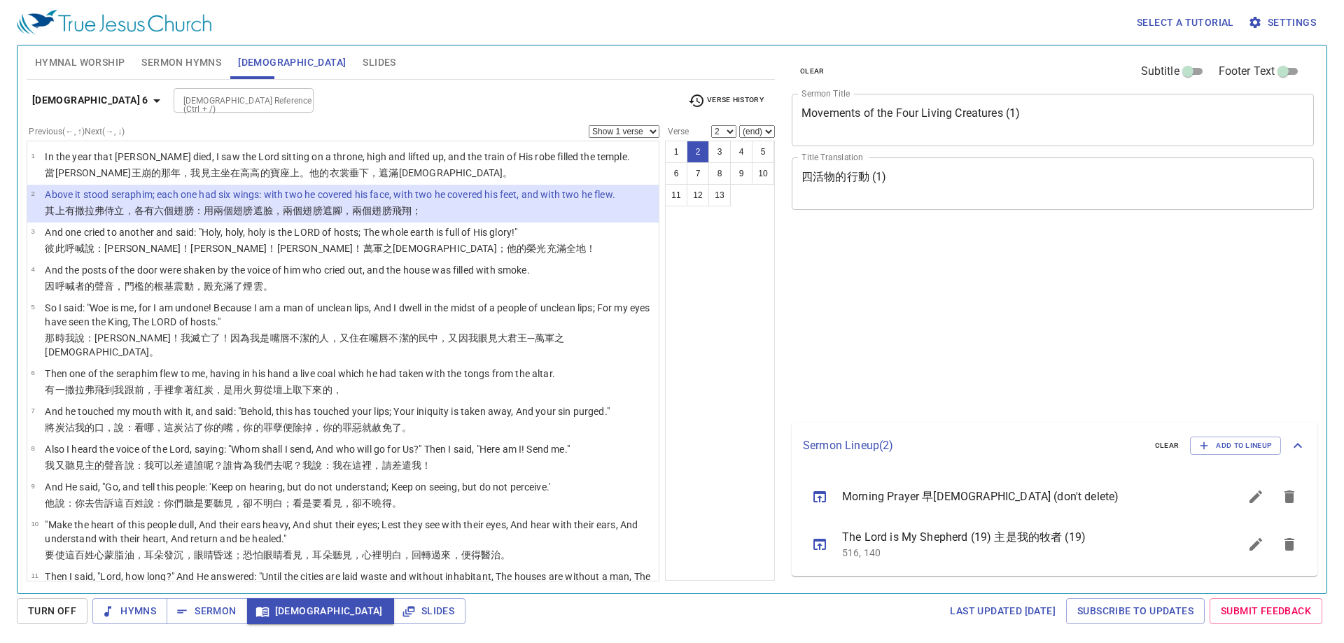
select select "2"
